Goal: Transaction & Acquisition: Purchase product/service

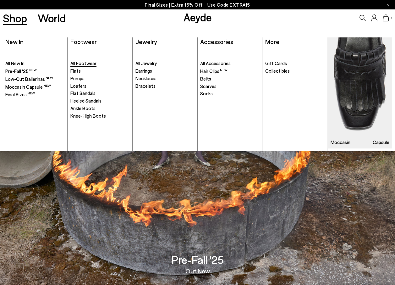
click at [81, 63] on span "All Footwear" at bounding box center [83, 63] width 26 height 6
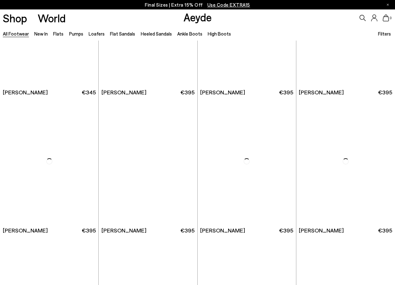
scroll to position [942, 0]
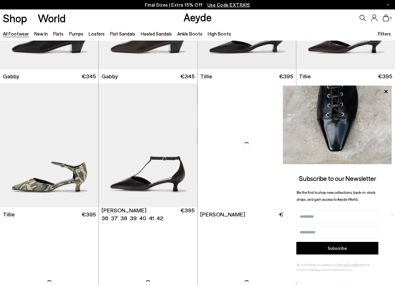
scroll to position [1477, 0]
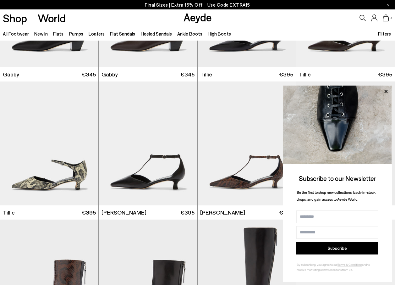
click at [112, 35] on link "Flat Sandals" at bounding box center [122, 34] width 25 height 6
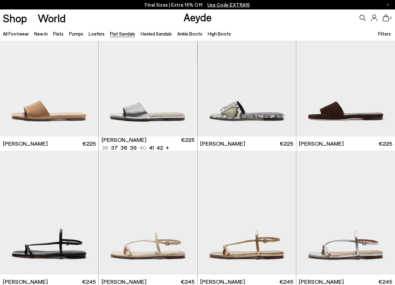
scroll to position [471, 0]
